Goal: Task Accomplishment & Management: Complete application form

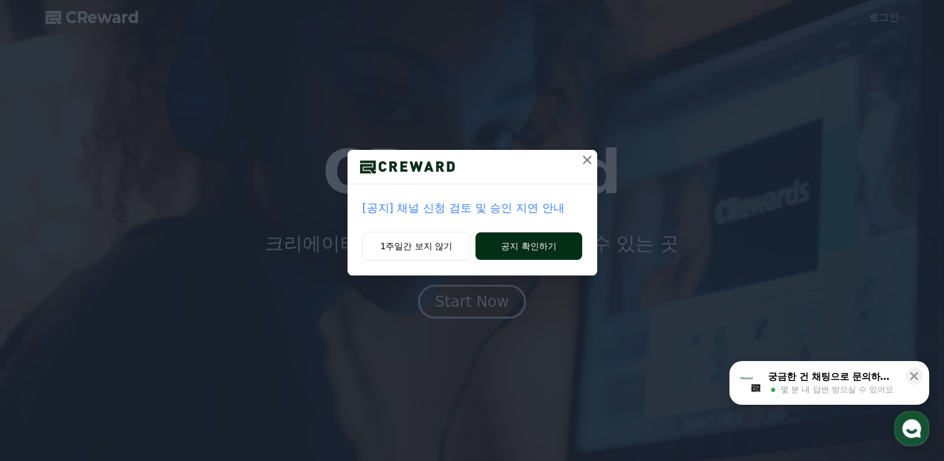
click at [499, 253] on button "공지 확인하기" at bounding box center [529, 245] width 106 height 27
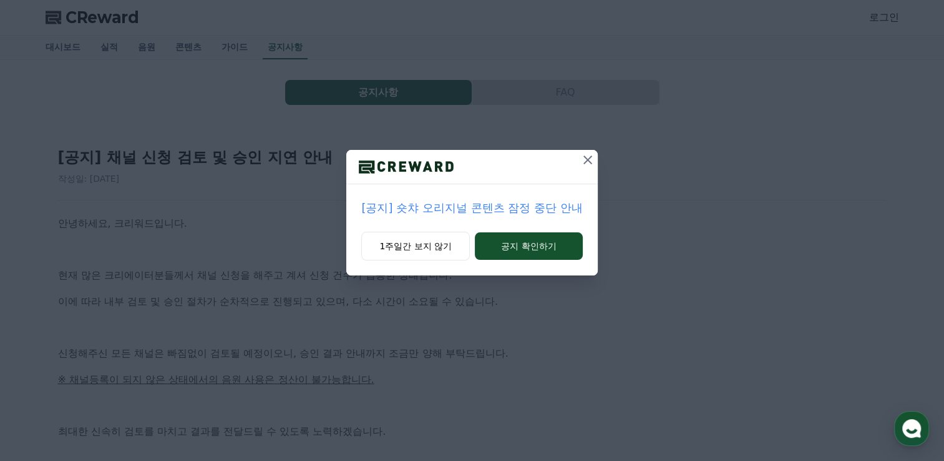
click at [587, 161] on icon at bounding box center [587, 159] width 15 height 15
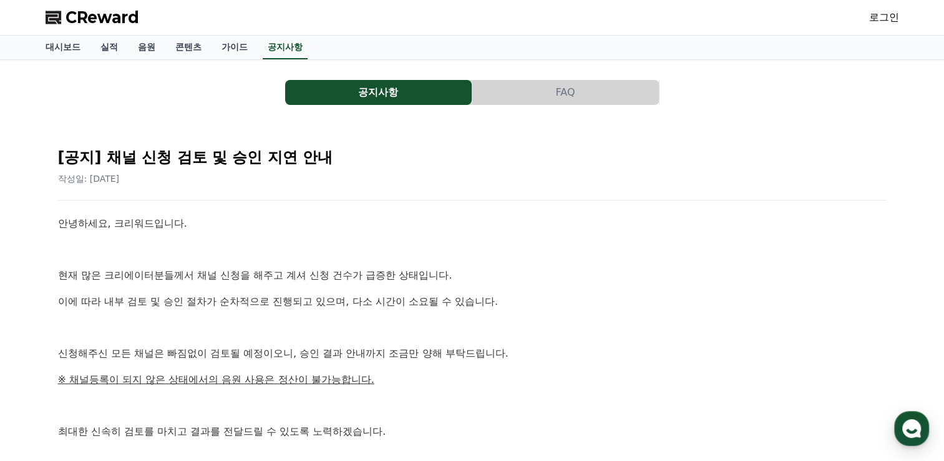
click at [94, 18] on span "CReward" at bounding box center [103, 17] width 74 height 20
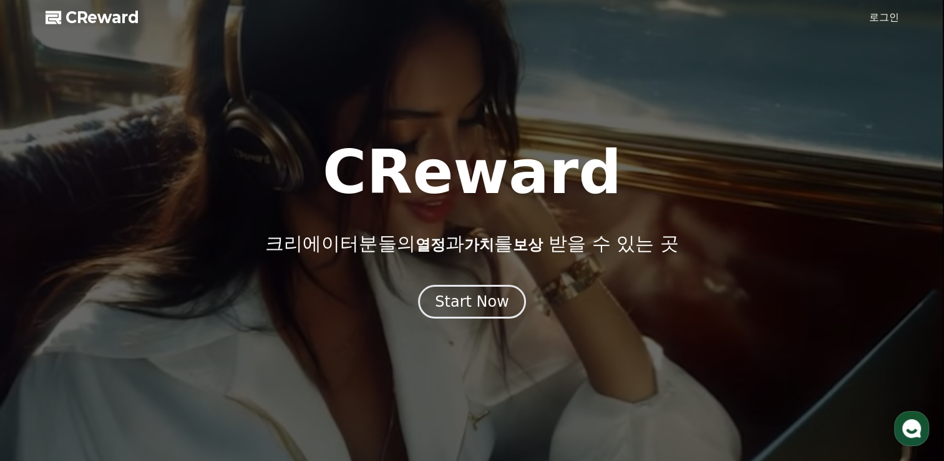
click at [867, 22] on div at bounding box center [472, 230] width 944 height 461
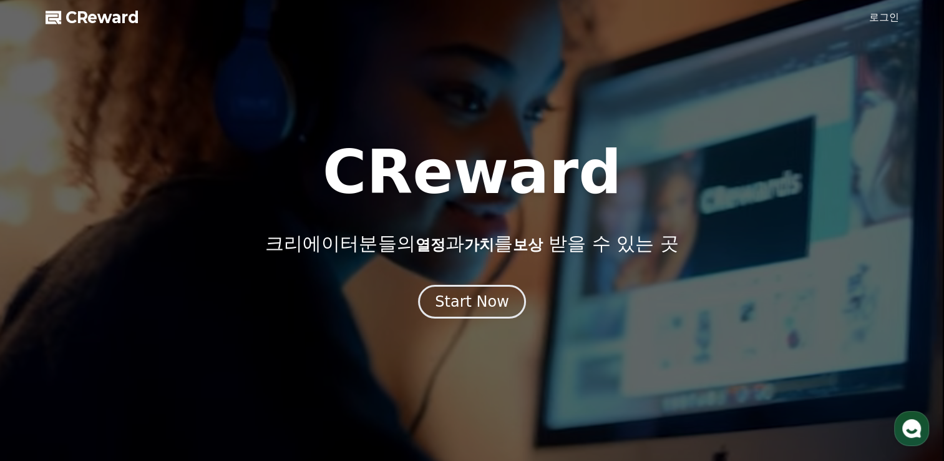
click at [873, 19] on link "로그인" at bounding box center [884, 17] width 30 height 15
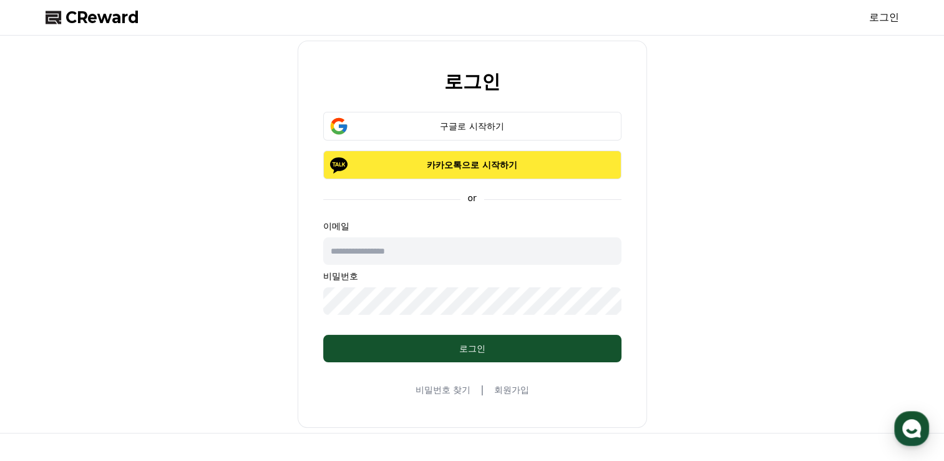
click at [474, 169] on p "카카오톡으로 시작하기" at bounding box center [472, 165] width 262 height 12
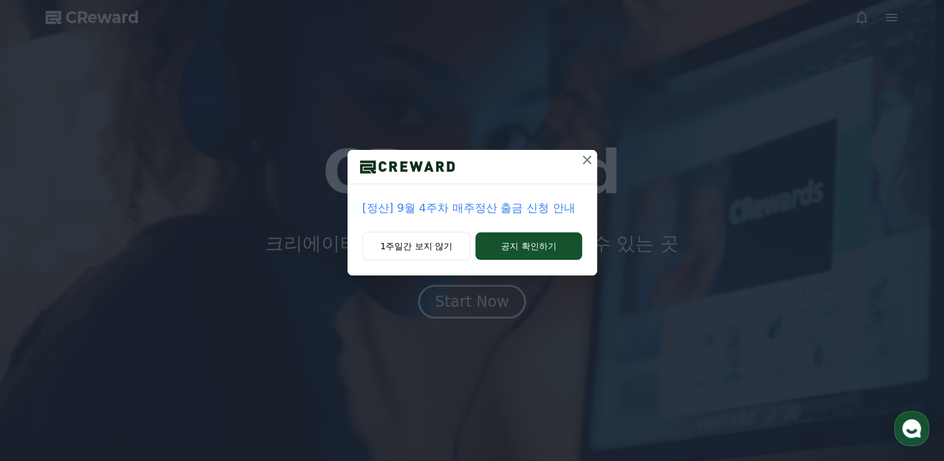
click at [589, 159] on icon at bounding box center [587, 159] width 15 height 15
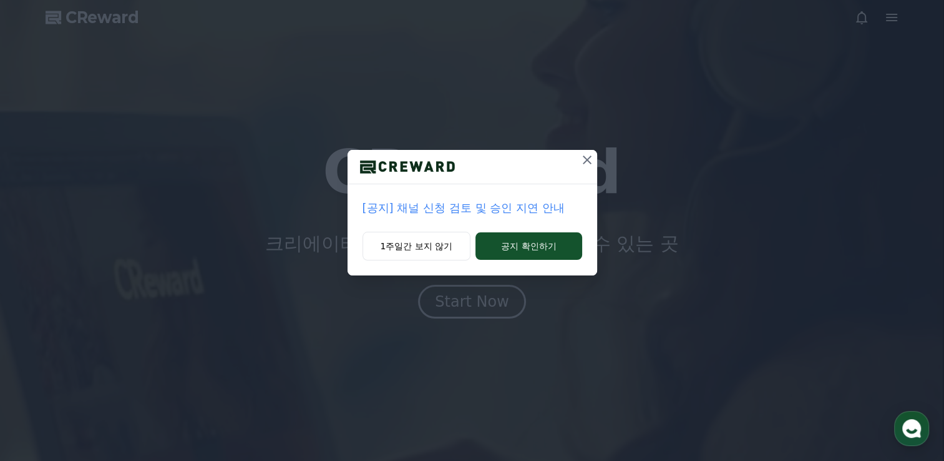
click at [588, 157] on icon at bounding box center [587, 159] width 15 height 15
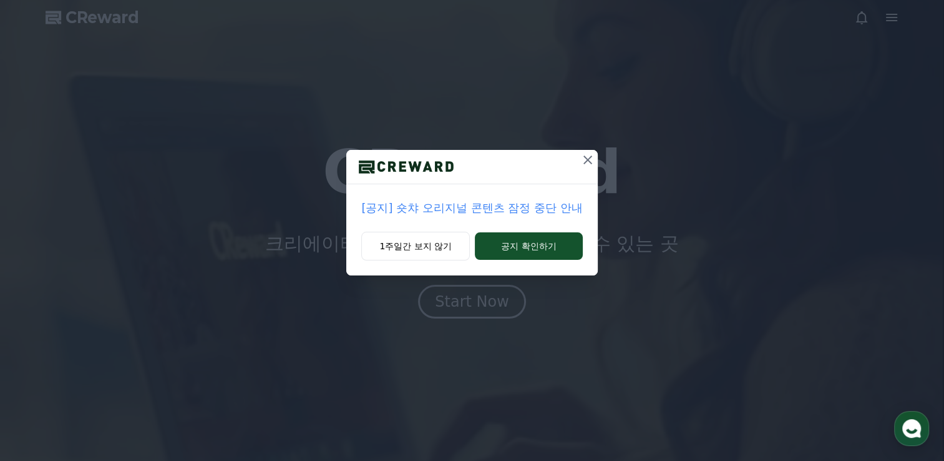
click at [587, 162] on icon at bounding box center [587, 159] width 15 height 15
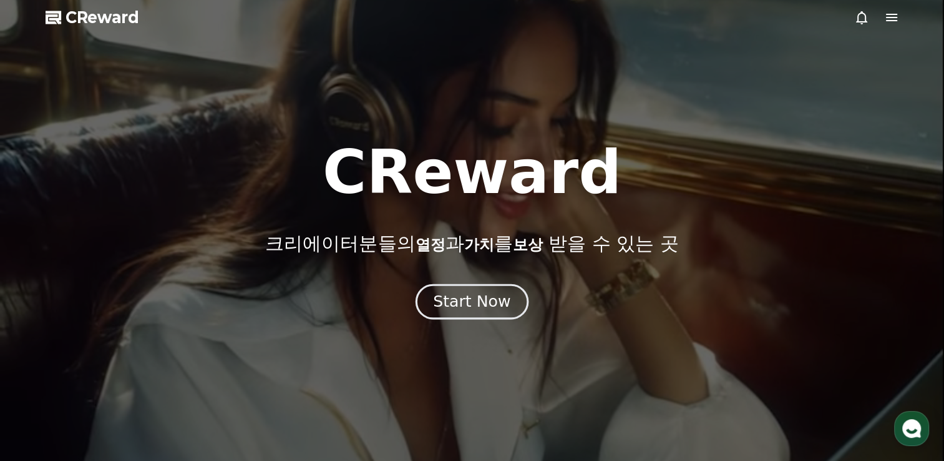
click at [494, 310] on div "Start Now" at bounding box center [471, 301] width 77 height 21
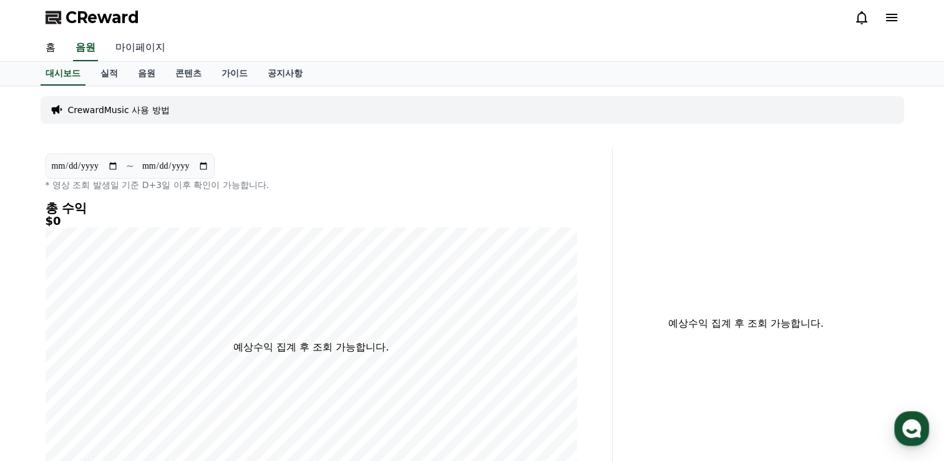
click at [138, 50] on link "마이페이지" at bounding box center [140, 48] width 70 height 26
select select "**********"
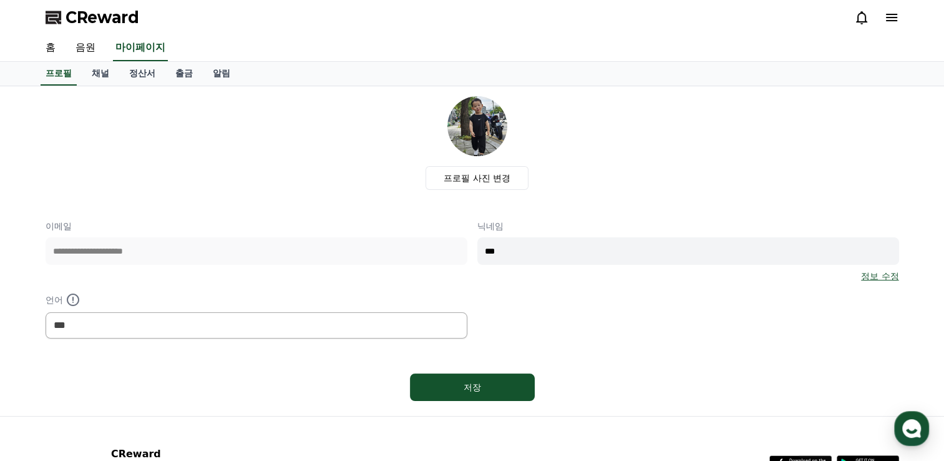
click at [77, 79] on div "프로필 채널 정산서 출금 알림" at bounding box center [473, 74] width 874 height 24
click at [106, 79] on link "채널" at bounding box center [100, 74] width 37 height 24
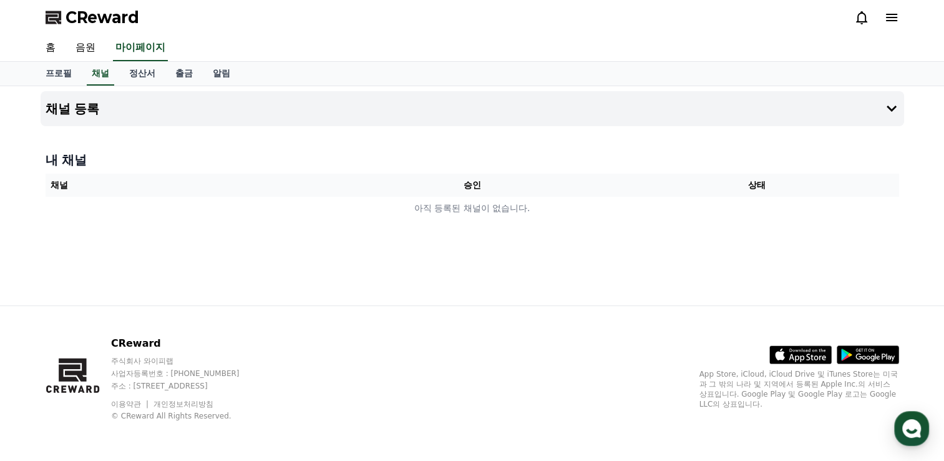
click at [90, 20] on span "CReward" at bounding box center [103, 17] width 74 height 20
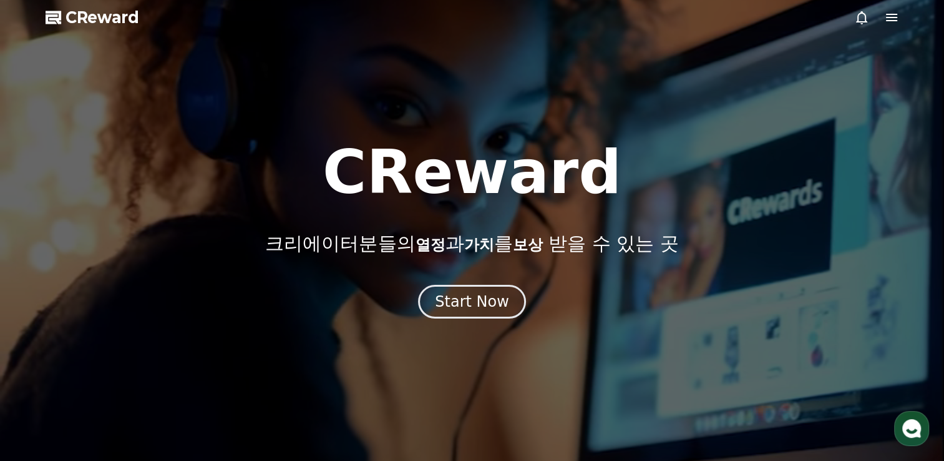
click at [896, 14] on icon at bounding box center [891, 17] width 11 height 7
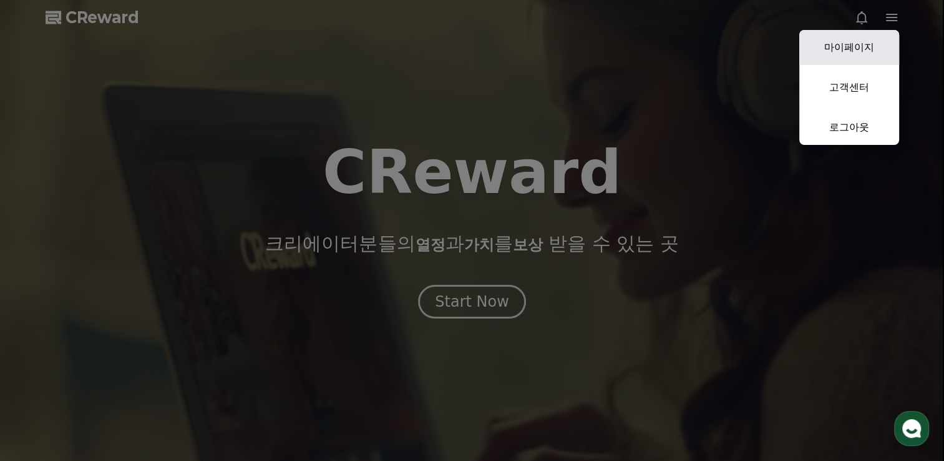
click at [861, 46] on link "마이페이지" at bounding box center [849, 47] width 100 height 35
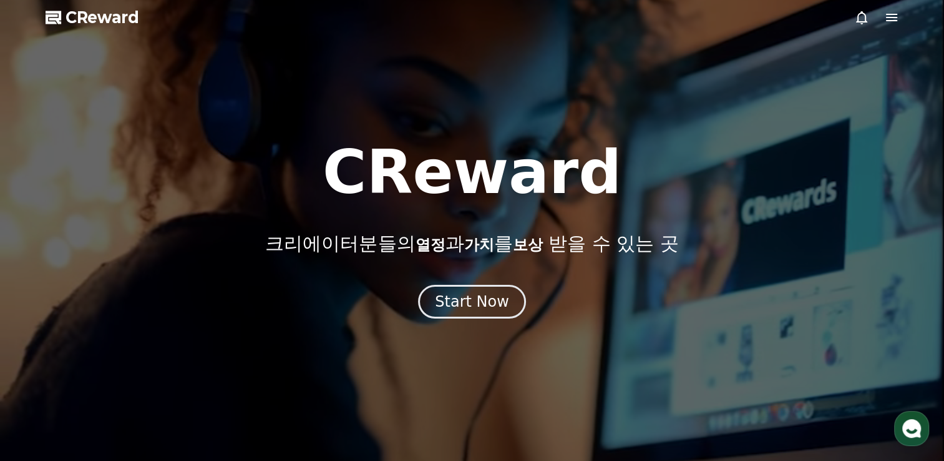
select select "**********"
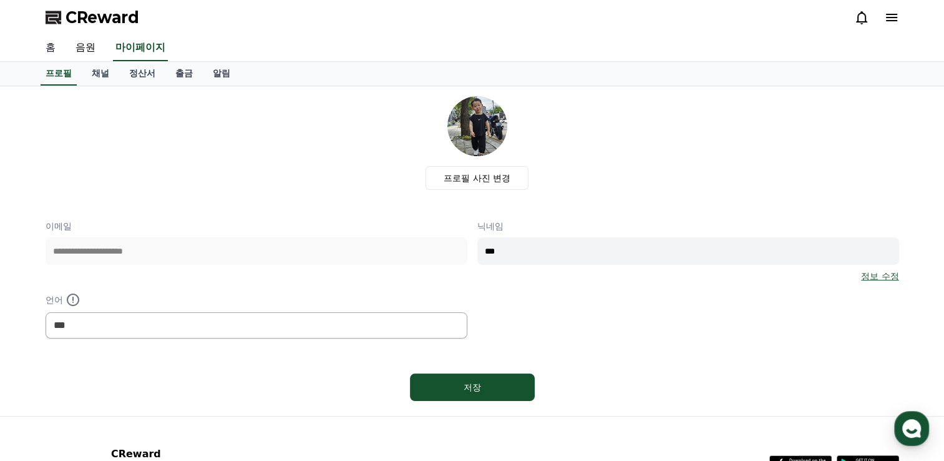
click at [45, 51] on link "홈" at bounding box center [51, 48] width 30 height 26
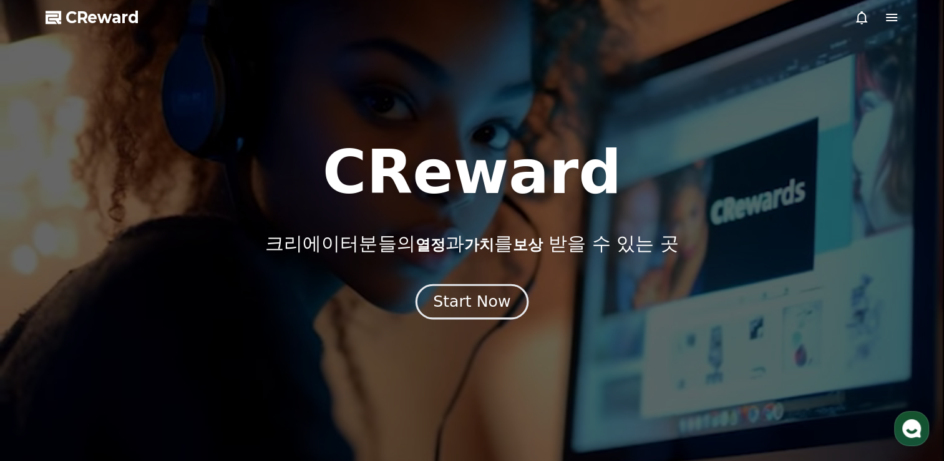
click at [482, 293] on div "Start Now" at bounding box center [471, 301] width 77 height 21
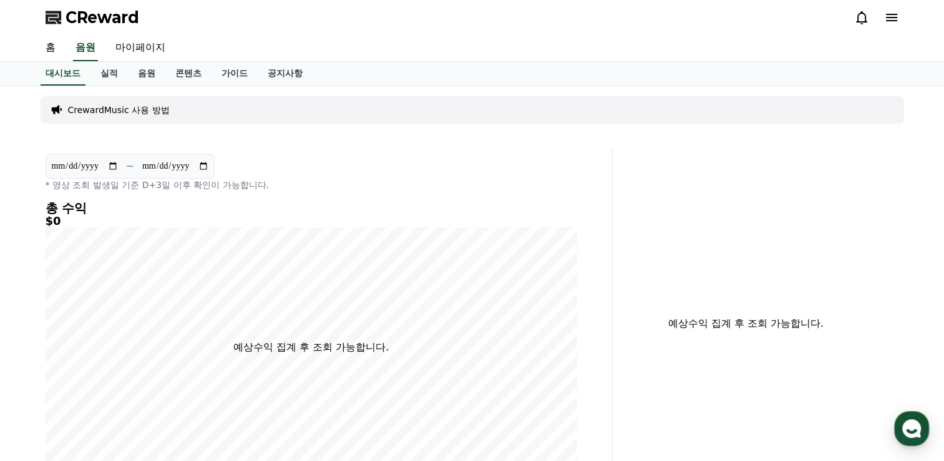
click at [121, 109] on p "CrewardMusic 사용 방법" at bounding box center [119, 110] width 102 height 12
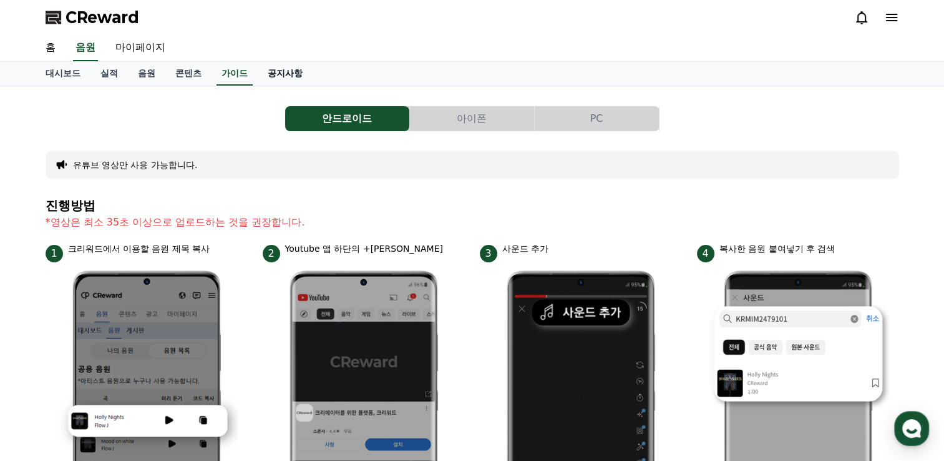
click at [295, 72] on link "공지사항" at bounding box center [285, 74] width 55 height 24
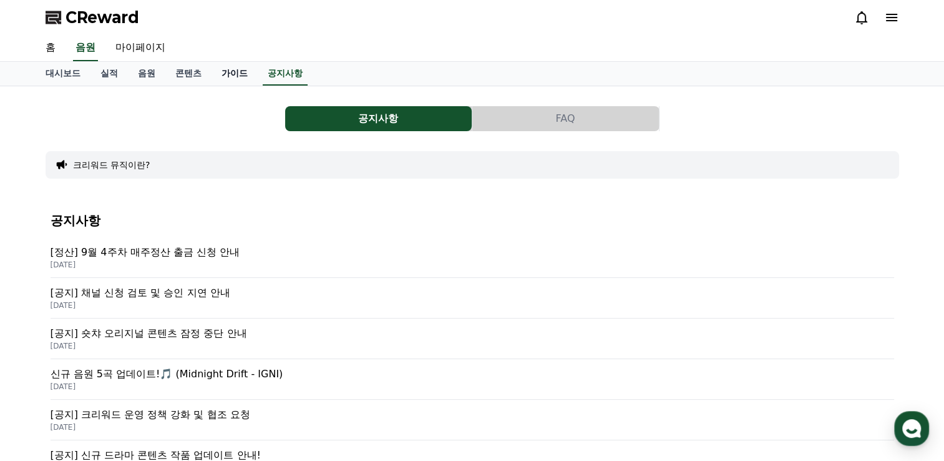
click at [223, 72] on link "가이드" at bounding box center [235, 74] width 46 height 24
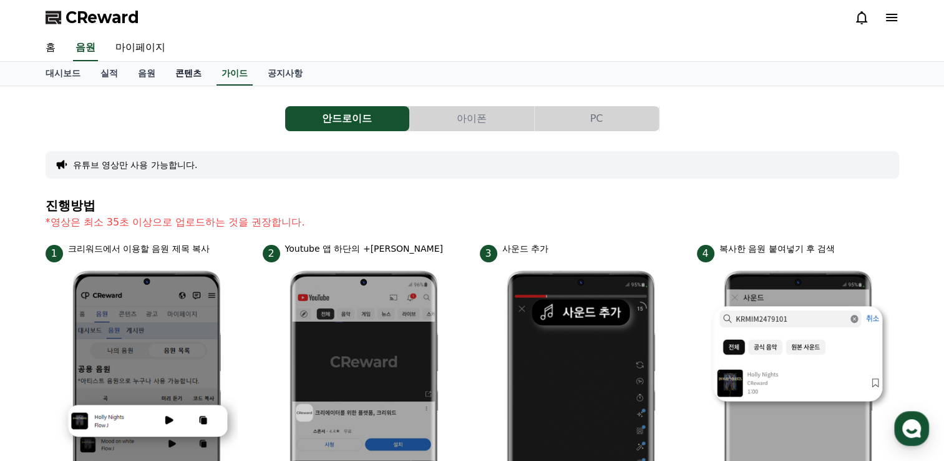
click at [192, 76] on link "콘텐츠" at bounding box center [188, 74] width 46 height 24
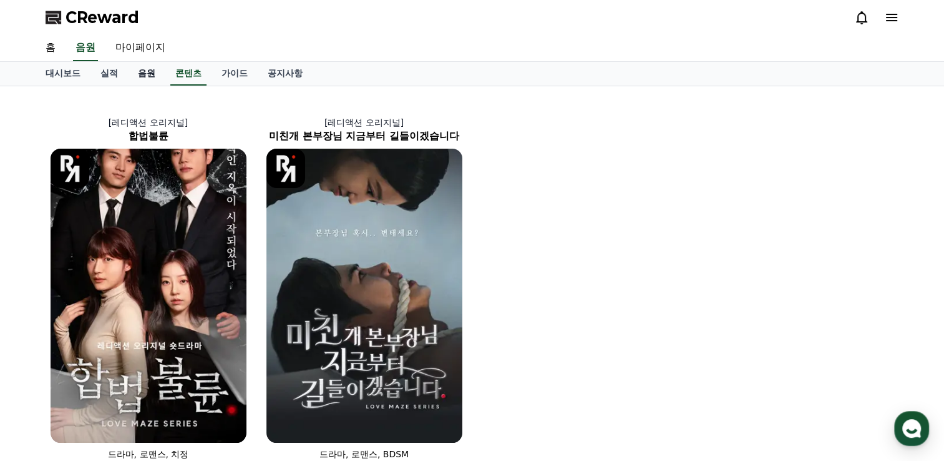
click at [151, 79] on link "음원" at bounding box center [146, 74] width 37 height 24
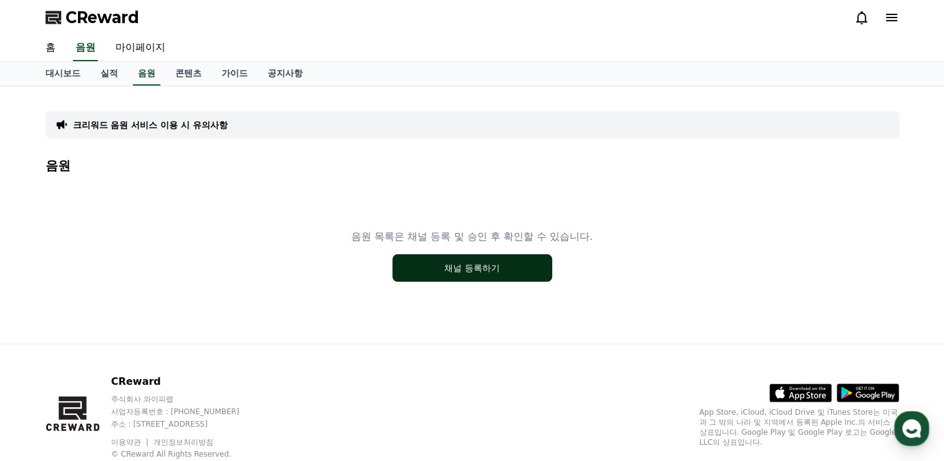
click at [421, 270] on button "채널 등록하기" at bounding box center [473, 267] width 160 height 27
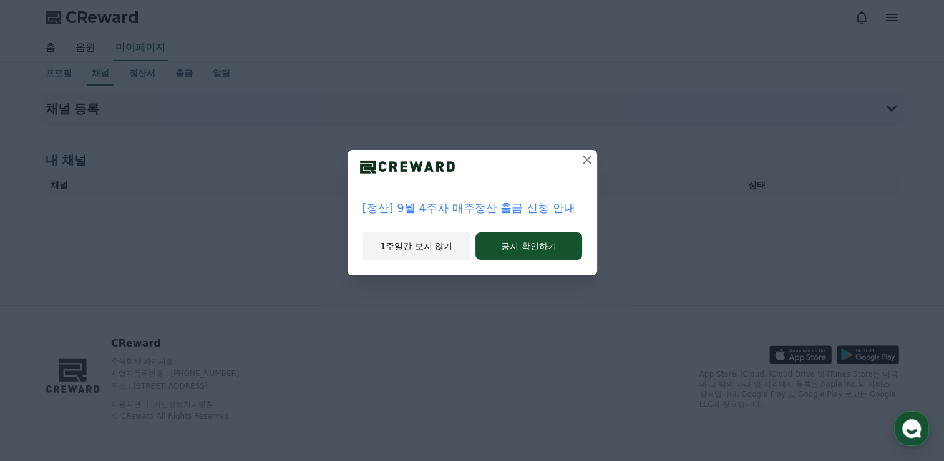
click at [394, 248] on button "1주일간 보지 않기" at bounding box center [417, 246] width 109 height 29
click at [399, 238] on button "1주일간 보지 않기" at bounding box center [417, 246] width 109 height 29
click at [404, 246] on button "1주일간 보지 않기" at bounding box center [415, 246] width 109 height 29
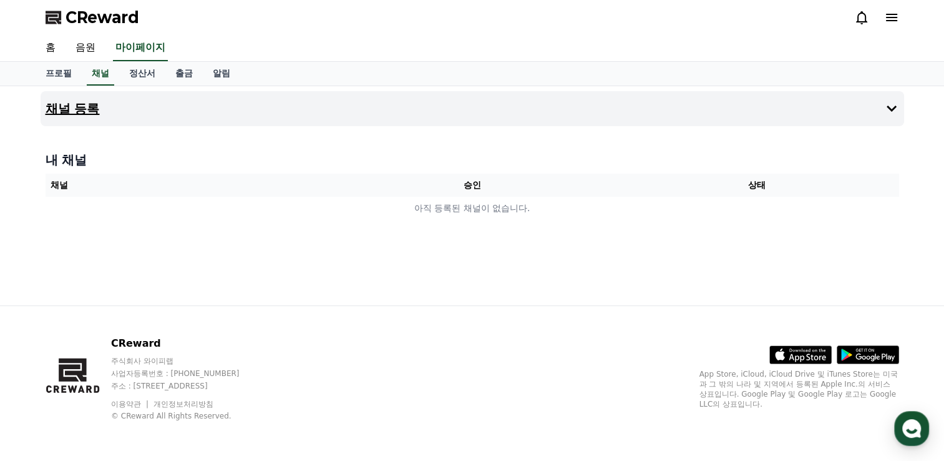
click at [86, 105] on h4 "채널 등록" at bounding box center [73, 109] width 54 height 14
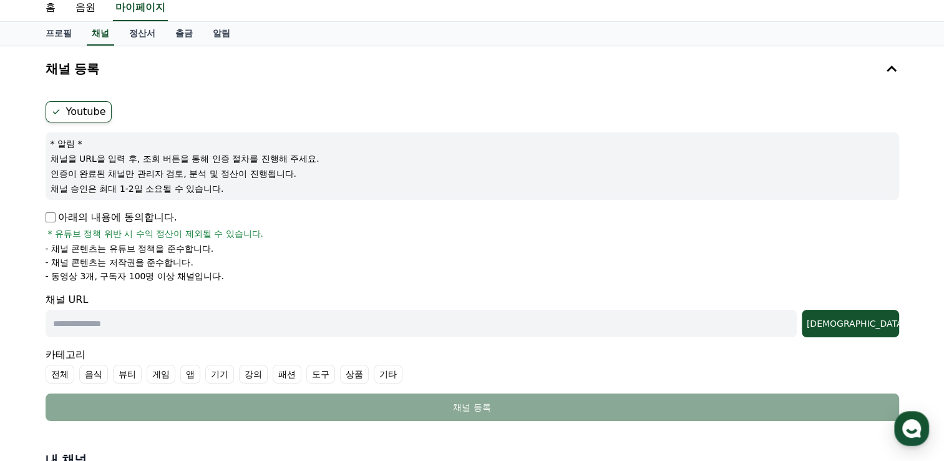
scroll to position [62, 0]
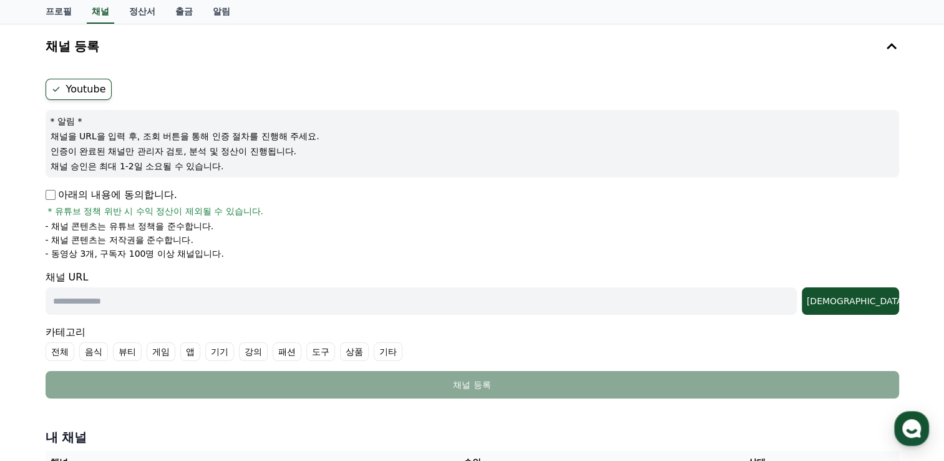
click at [433, 297] on input "text" at bounding box center [421, 300] width 751 height 27
click at [210, 310] on input "text" at bounding box center [421, 300] width 751 height 27
paste input "**********"
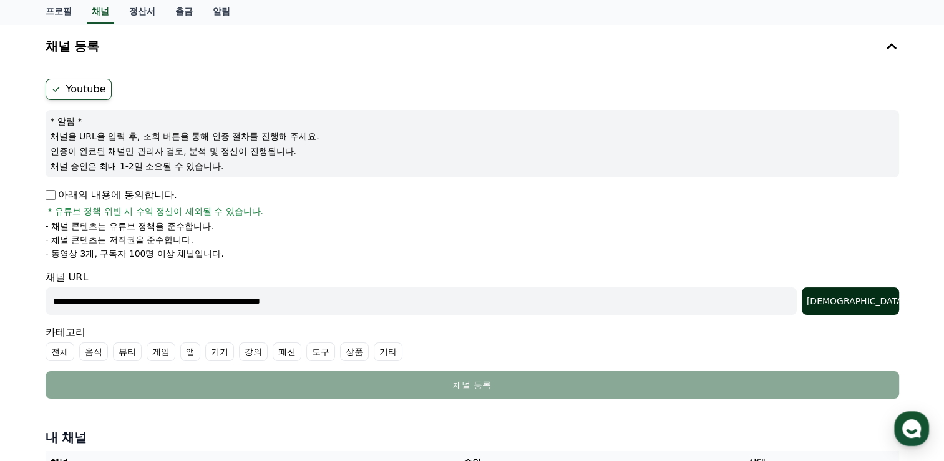
type input "**********"
click at [856, 289] on button "조회" at bounding box center [850, 300] width 97 height 27
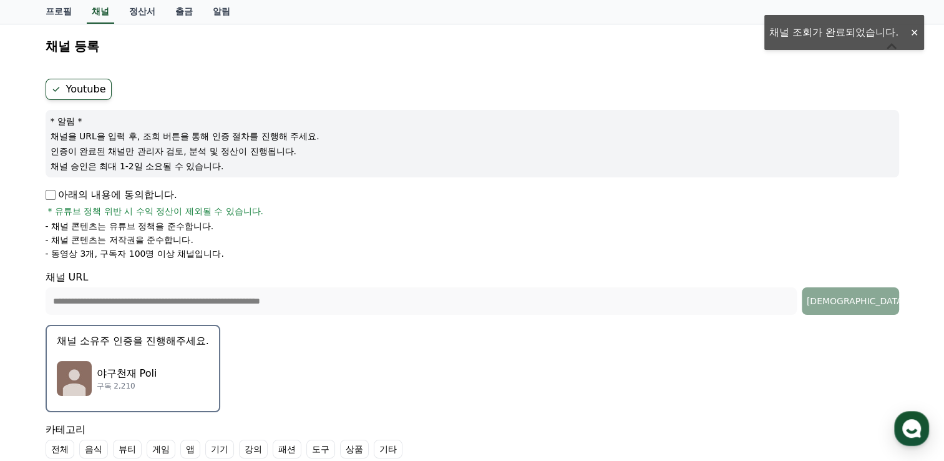
click at [98, 361] on div "야구천재 Poli 구독 2,210" at bounding box center [133, 378] width 152 height 50
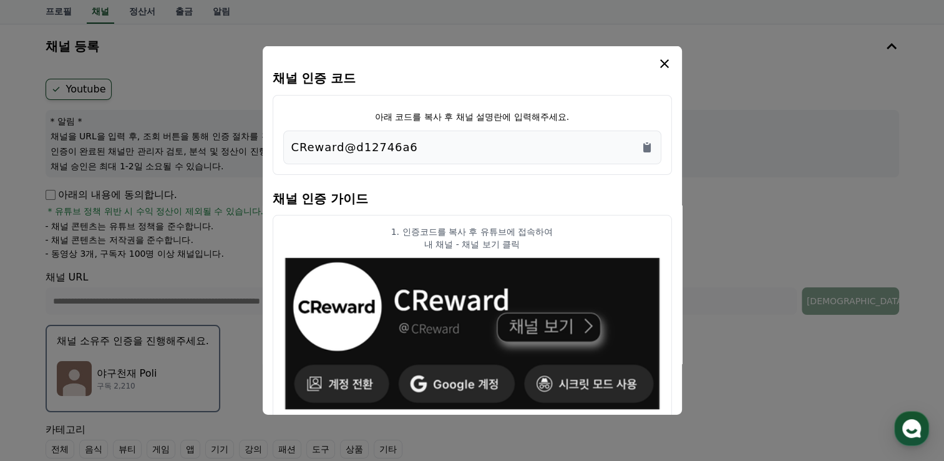
drag, startPoint x: 429, startPoint y: 148, endPoint x: 280, endPoint y: 146, distance: 149.8
click at [280, 146] on div "아래 코드를 복사 후 채널 설명란에 입력해주세요. CReward@d12746a6" at bounding box center [472, 135] width 399 height 80
copy p "CReward@d12746a6"
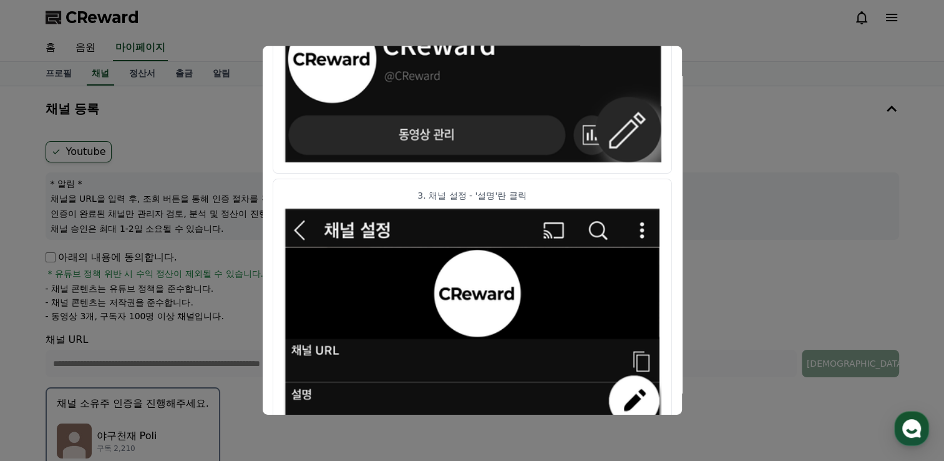
scroll to position [395, 0]
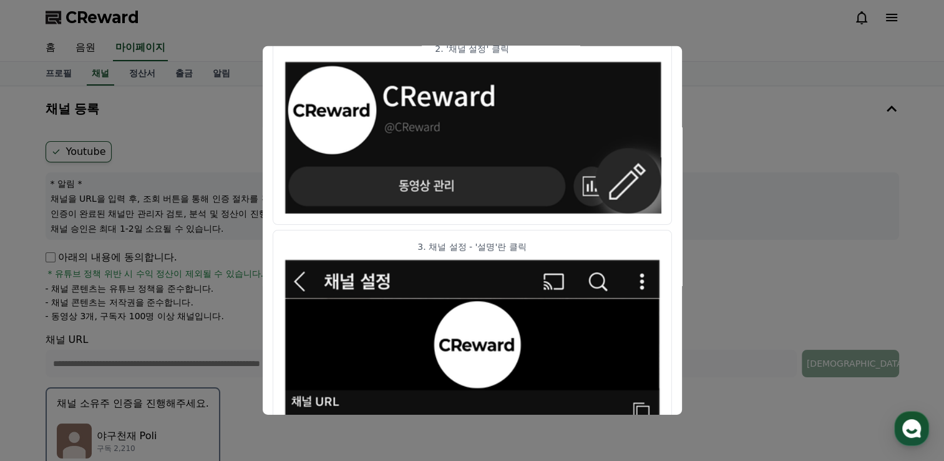
click at [734, 320] on button "close modal" at bounding box center [472, 230] width 944 height 461
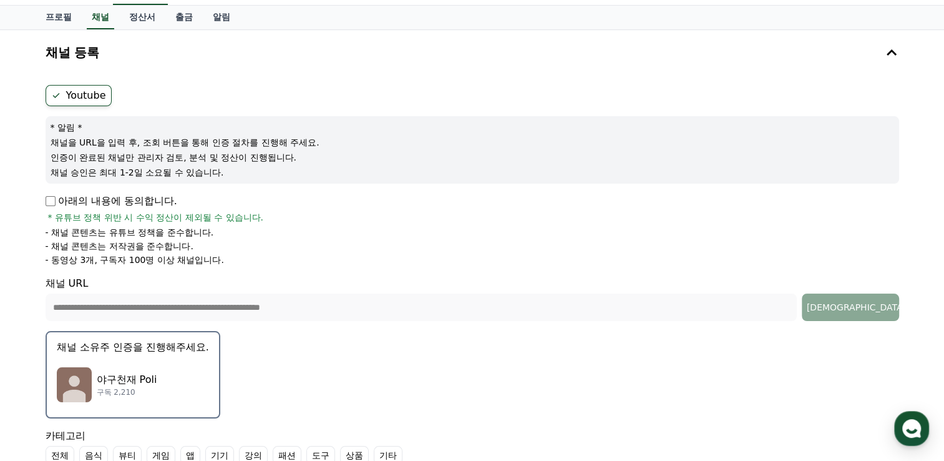
scroll to position [125, 0]
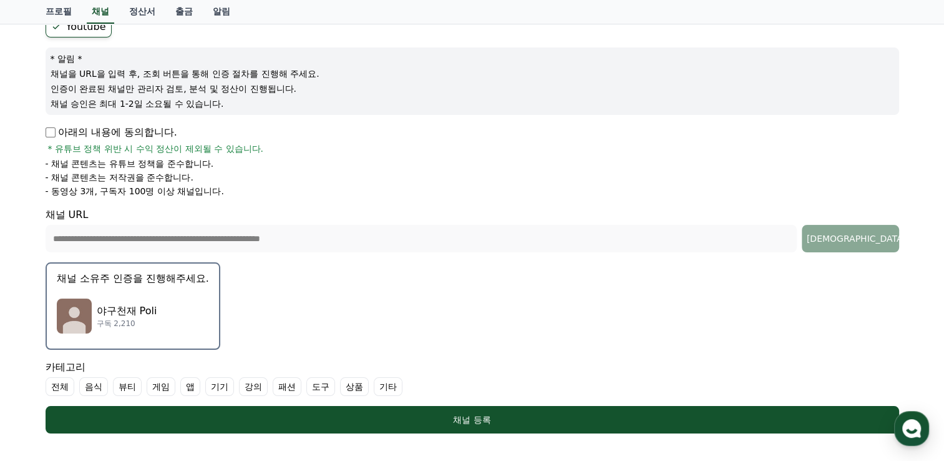
click at [160, 276] on p "채널 소유주 인증을 진행해주세요." at bounding box center [133, 278] width 152 height 15
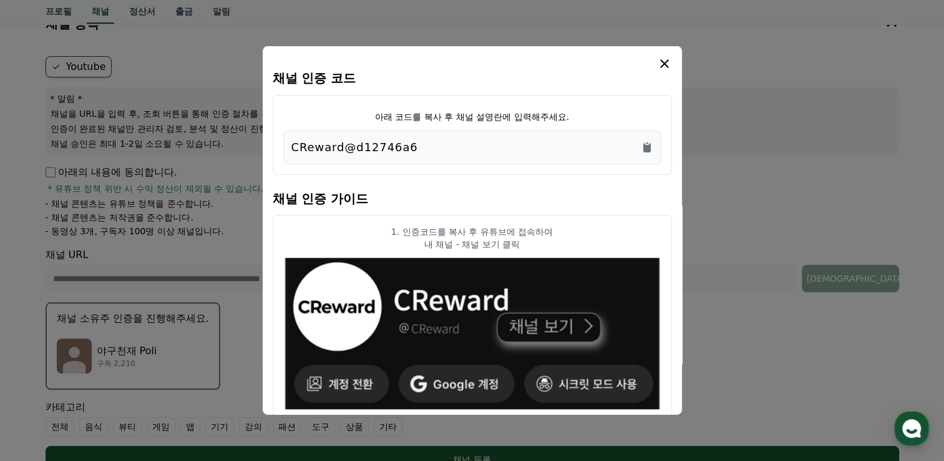
scroll to position [0, 0]
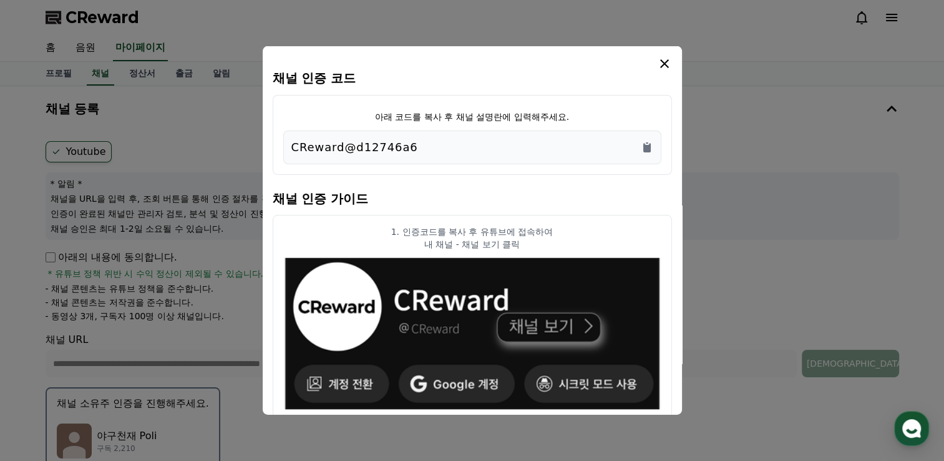
click at [662, 64] on icon "modal" at bounding box center [664, 63] width 15 height 15
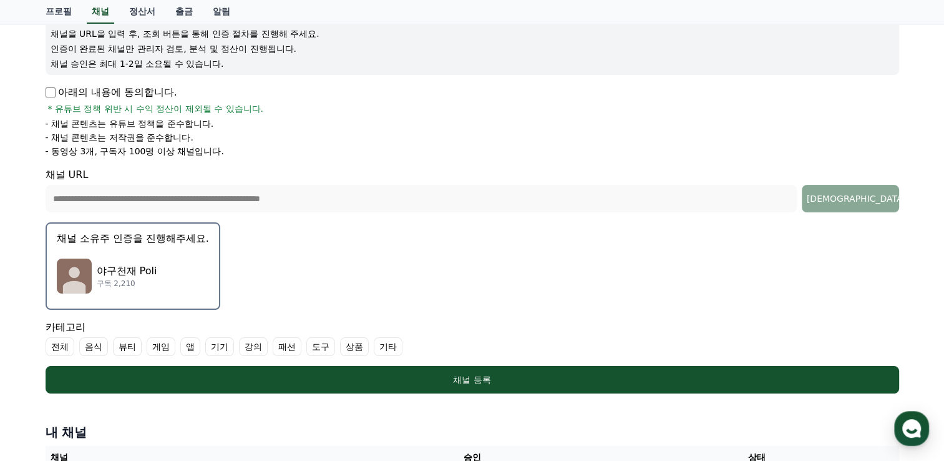
scroll to position [250, 0]
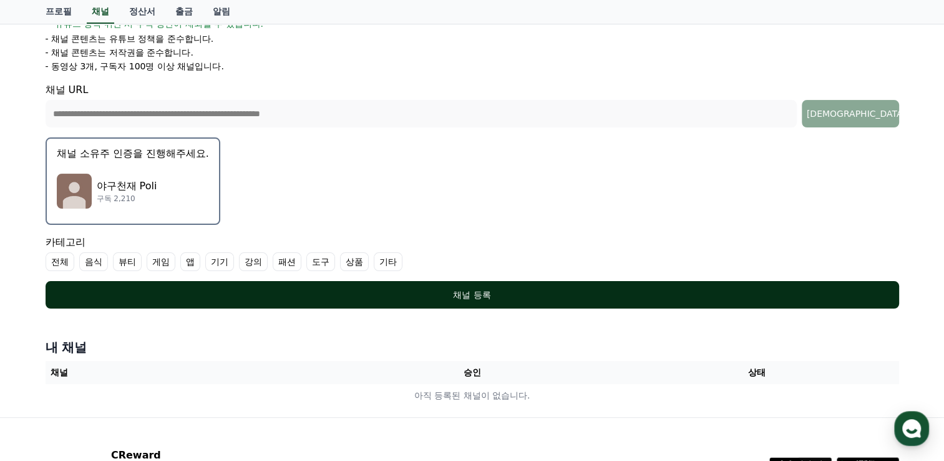
click at [459, 293] on div "채널 등록" at bounding box center [473, 294] width 804 height 12
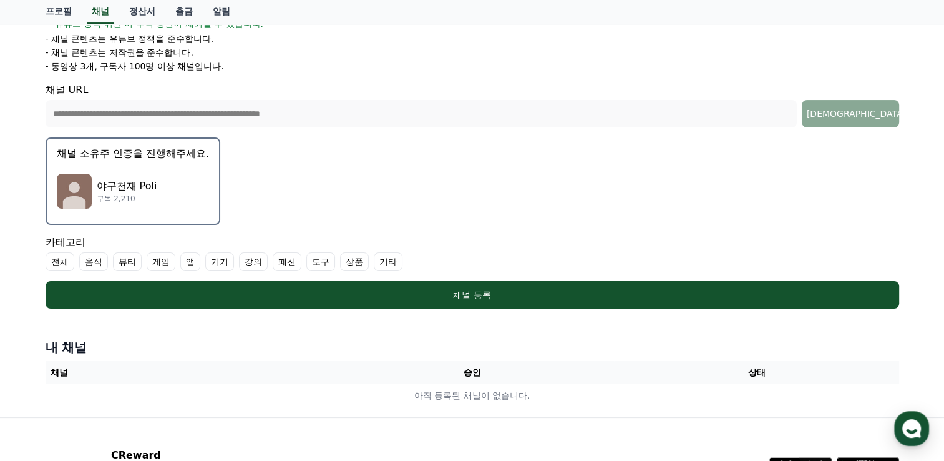
click at [64, 261] on label "전체" at bounding box center [60, 261] width 29 height 19
click at [62, 263] on label "전체" at bounding box center [68, 261] width 44 height 19
click at [380, 260] on label "기타" at bounding box center [388, 261] width 29 height 19
click at [380, 260] on icon at bounding box center [384, 261] width 10 height 10
click at [380, 260] on label "기타" at bounding box center [388, 261] width 29 height 19
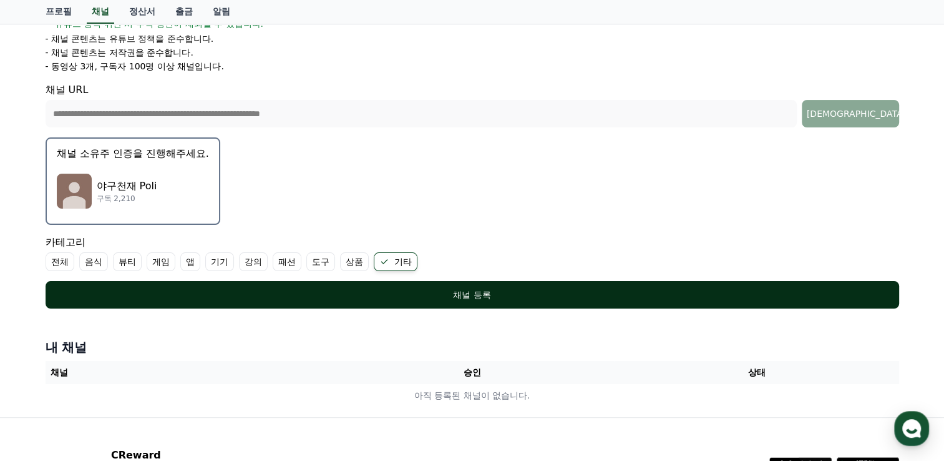
click at [349, 300] on button "채널 등록" at bounding box center [473, 294] width 854 height 27
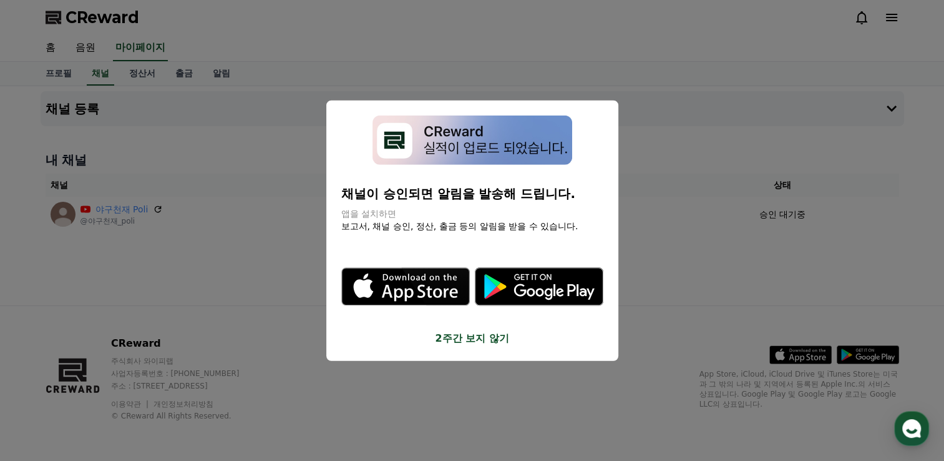
click at [468, 340] on button "2주간 보지 않기" at bounding box center [472, 337] width 262 height 15
